Goal: Information Seeking & Learning: Learn about a topic

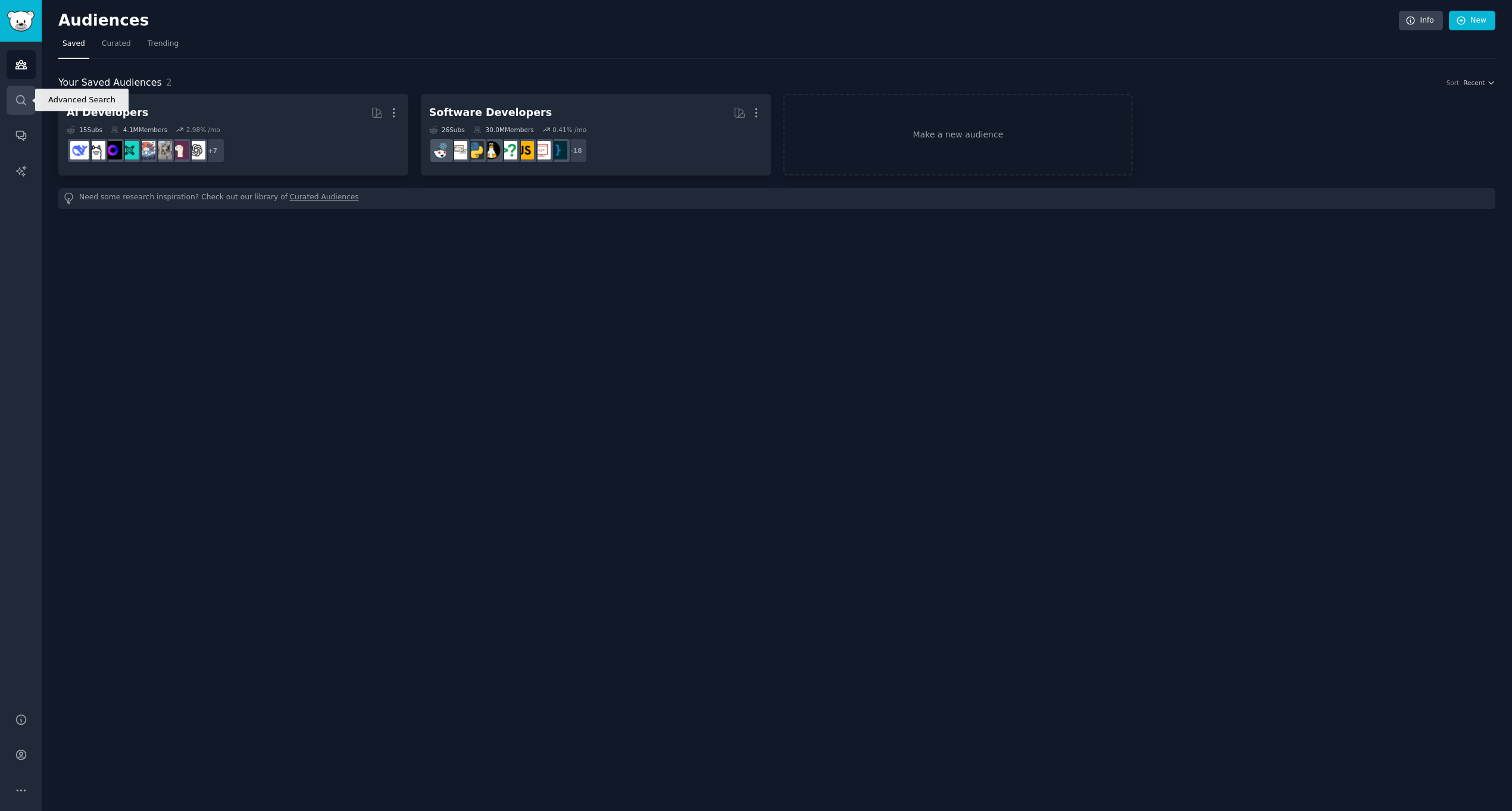
click at [30, 100] on link "Search" at bounding box center [21, 100] width 29 height 29
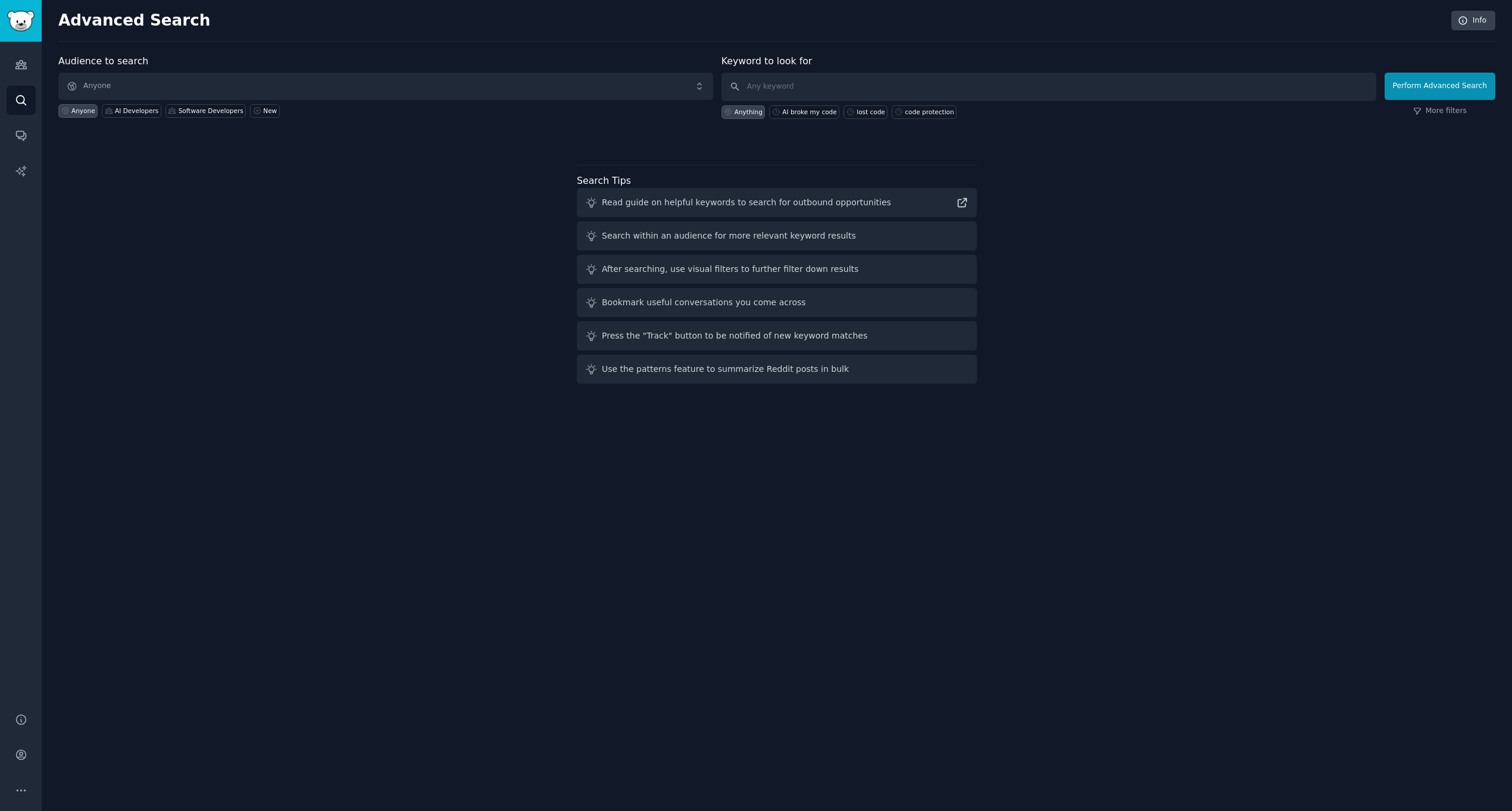
click at [1237, 233] on div "Audience to search Anyone Anyone AI Developers Software Developers New Keyword …" at bounding box center [777, 222] width 1437 height 335
click at [799, 97] on input "text" at bounding box center [1049, 87] width 655 height 29
paste input "retention"
type input "retention"
click at [1439, 88] on button "Perform Advanced Search" at bounding box center [1440, 86] width 111 height 27
